Goal: Task Accomplishment & Management: Use online tool/utility

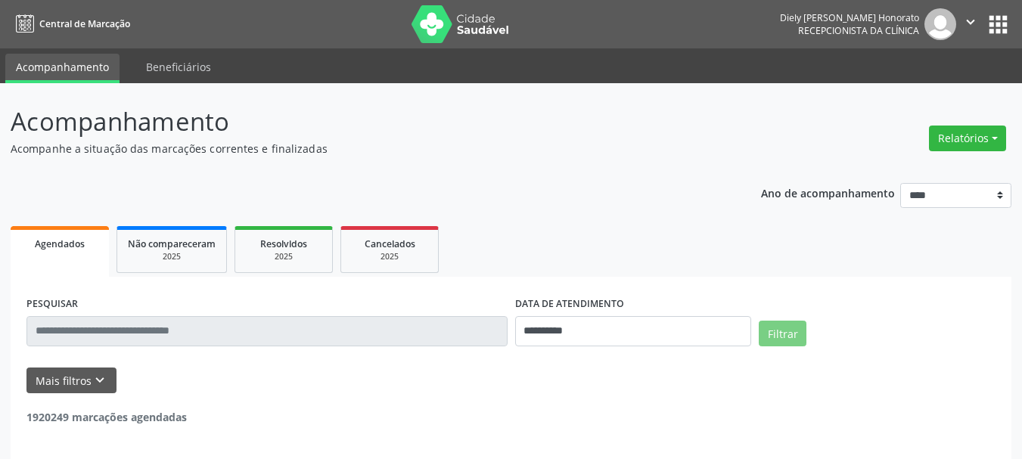
click at [973, 133] on button "Relatórios" at bounding box center [967, 139] width 77 height 26
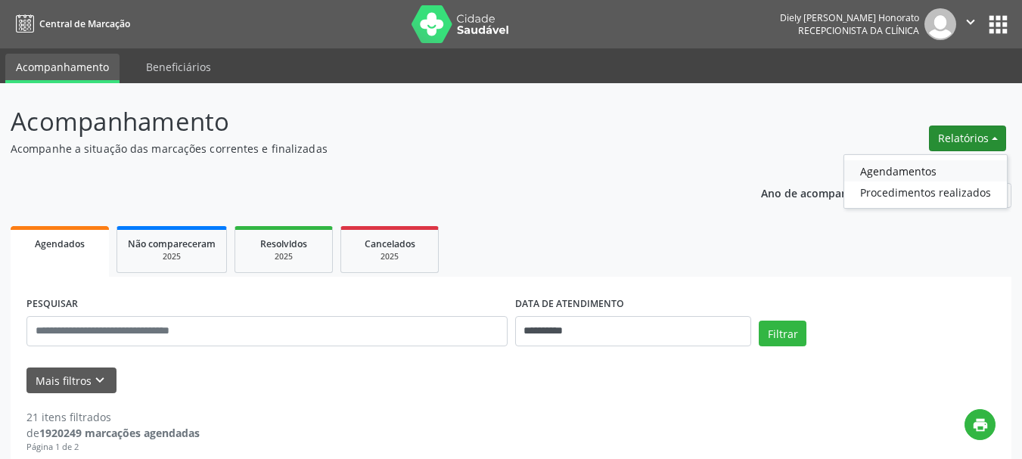
click at [901, 169] on link "Agendamentos" at bounding box center [925, 170] width 163 height 21
select select "*"
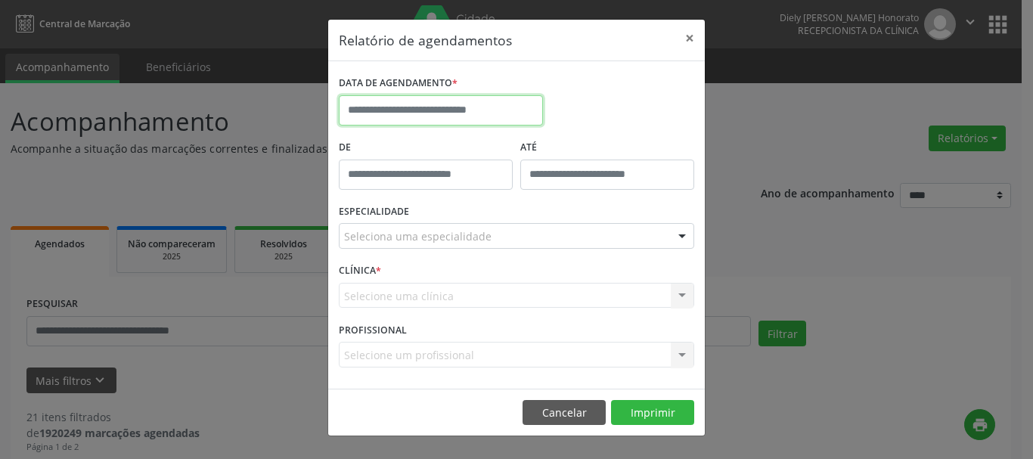
click at [467, 110] on input "text" at bounding box center [441, 110] width 204 height 30
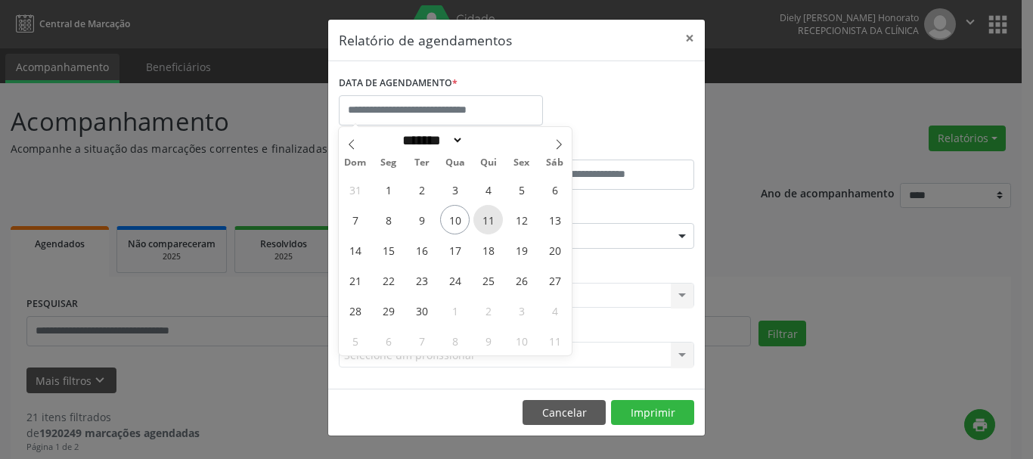
click at [491, 218] on span "11" at bounding box center [487, 219] width 29 height 29
type input "**********"
click at [491, 218] on span "11" at bounding box center [487, 219] width 29 height 29
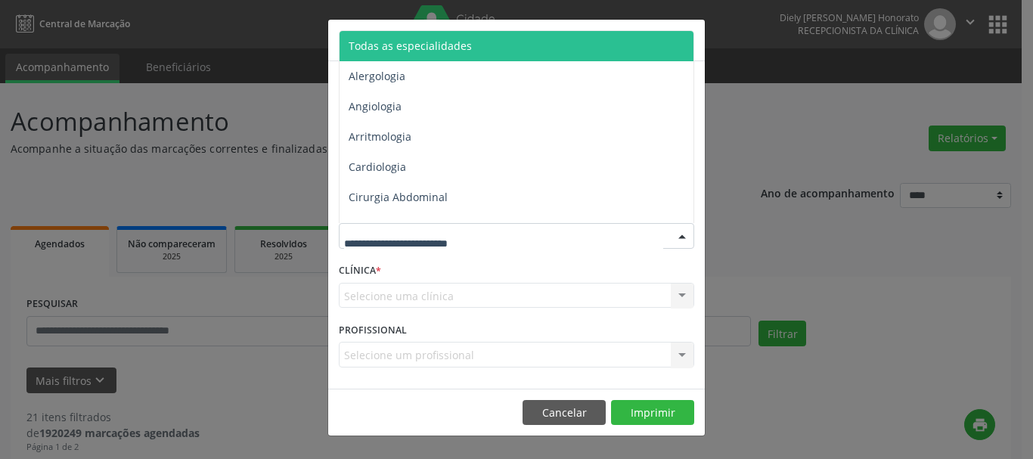
click at [419, 45] on span "Todas as especialidades" at bounding box center [410, 46] width 123 height 14
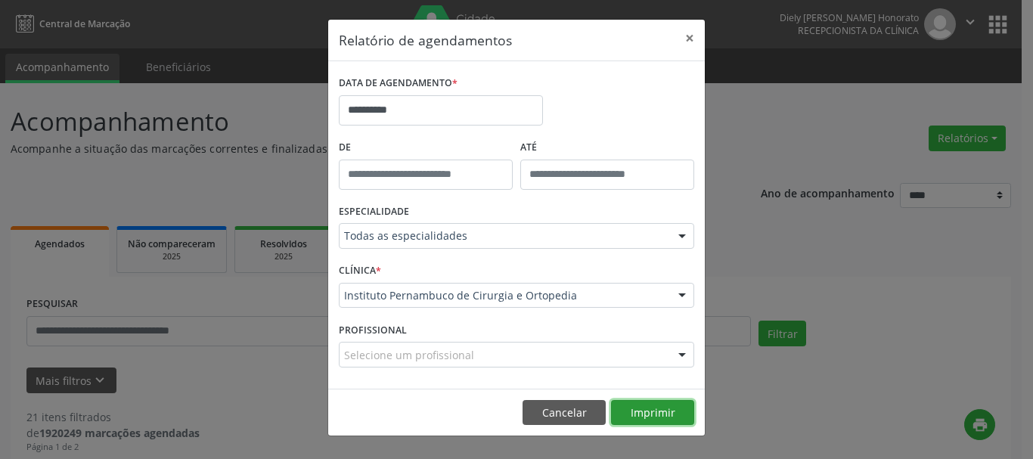
click at [646, 410] on button "Imprimir" at bounding box center [652, 413] width 83 height 26
